Goal: Task Accomplishment & Management: Use online tool/utility

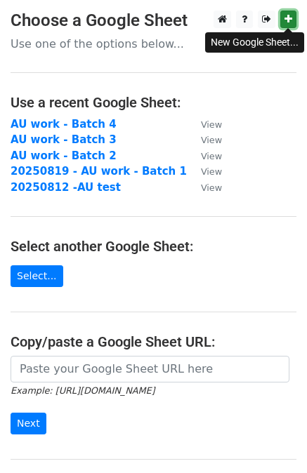
click at [288, 15] on icon at bounding box center [288, 19] width 8 height 10
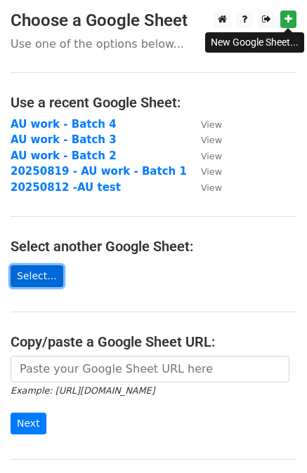
click at [33, 281] on link "Select..." at bounding box center [37, 276] width 53 height 22
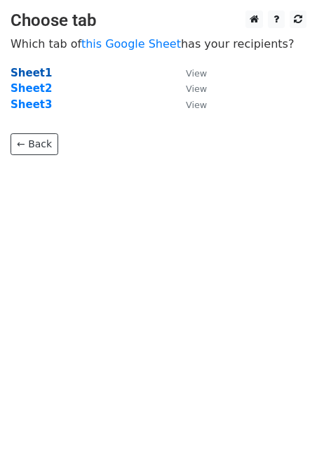
click at [25, 74] on strong "Sheet1" at bounding box center [31, 73] width 41 height 13
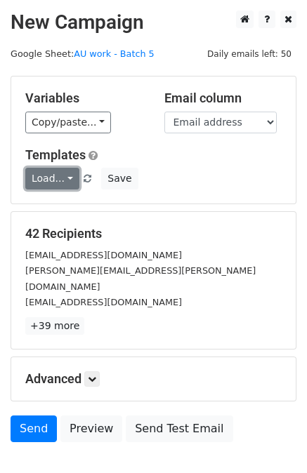
click at [67, 180] on link "Load..." at bounding box center [52, 179] width 54 height 22
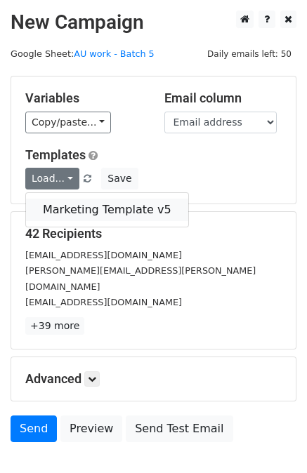
click at [88, 206] on link "Marketing Template v5" at bounding box center [107, 210] width 162 height 22
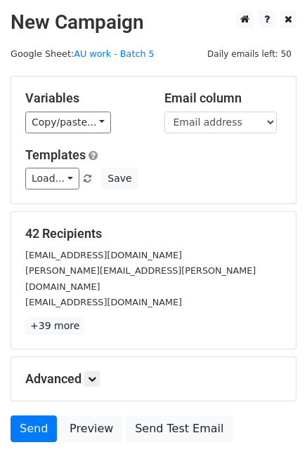
click at [39, 371] on h5 "Advanced" at bounding box center [153, 378] width 256 height 15
click at [93, 375] on icon at bounding box center [92, 379] width 8 height 8
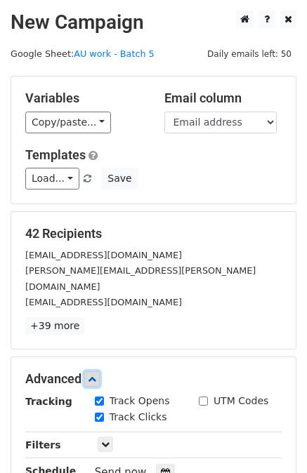
click at [99, 371] on link at bounding box center [91, 378] width 15 height 15
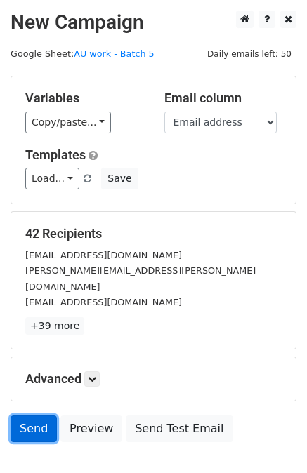
click at [31, 415] on link "Send" at bounding box center [34, 428] width 46 height 27
